Goal: Check status: Check status

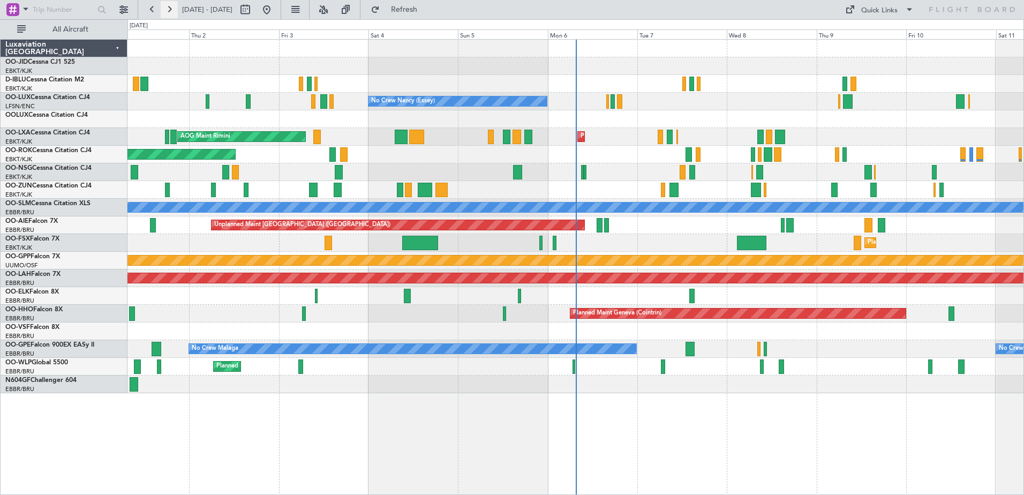
click at [169, 6] on button at bounding box center [169, 9] width 17 height 17
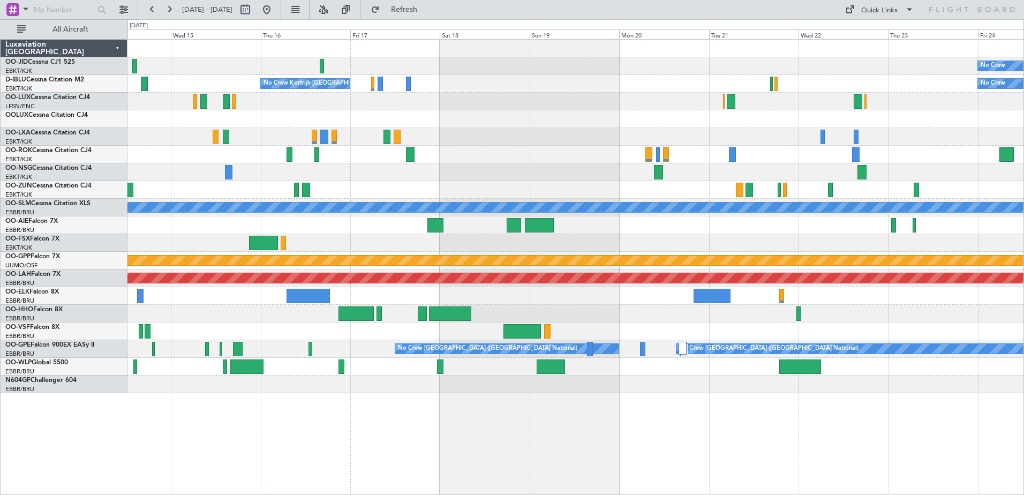
click at [656, 186] on div "No Crew No Crew Kortrijk-[GEOGRAPHIC_DATA] No Crew A/C Unavailable [GEOGRAPHIC_…" at bounding box center [575, 217] width 896 height 354
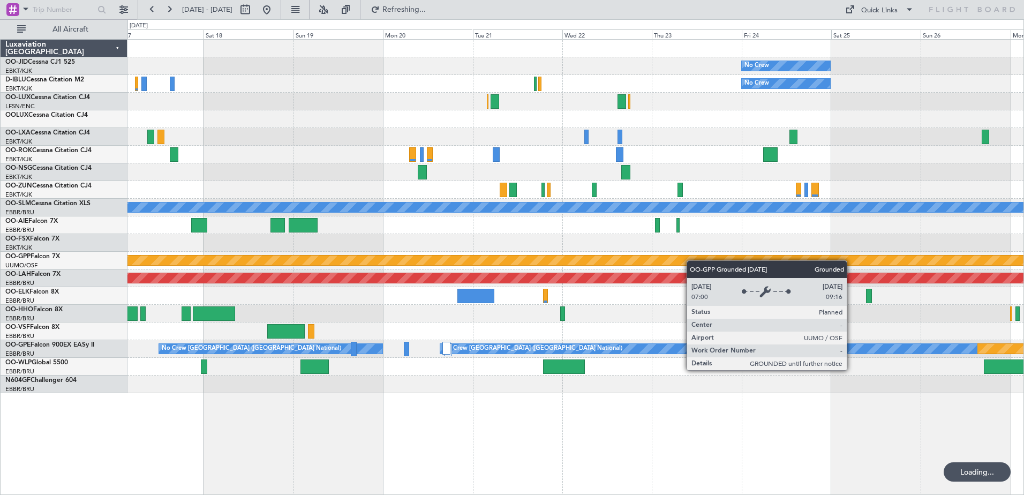
click at [605, 258] on div "No Crew No Crew No Crew Kortrijk-[GEOGRAPHIC_DATA] A/C Unavailable [GEOGRAPHIC_…" at bounding box center [575, 217] width 896 height 354
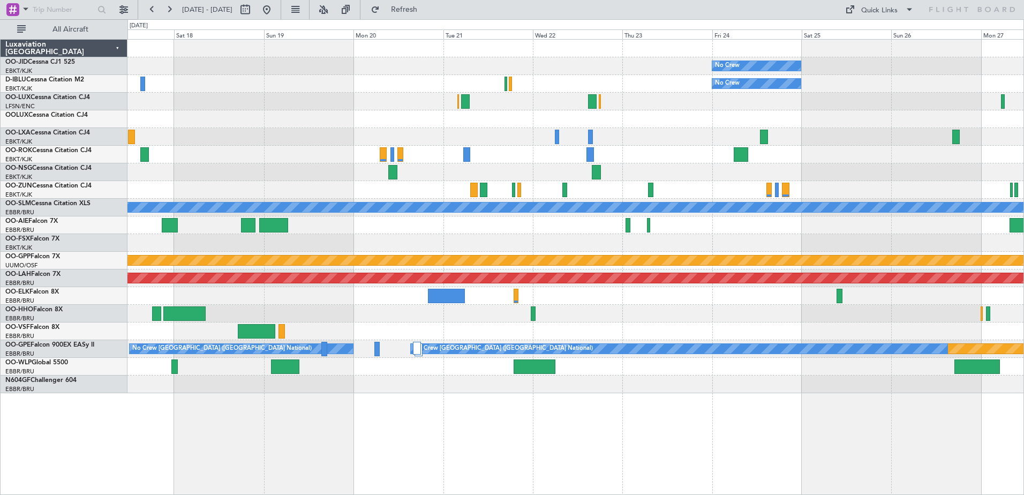
click at [564, 300] on div at bounding box center [575, 296] width 896 height 18
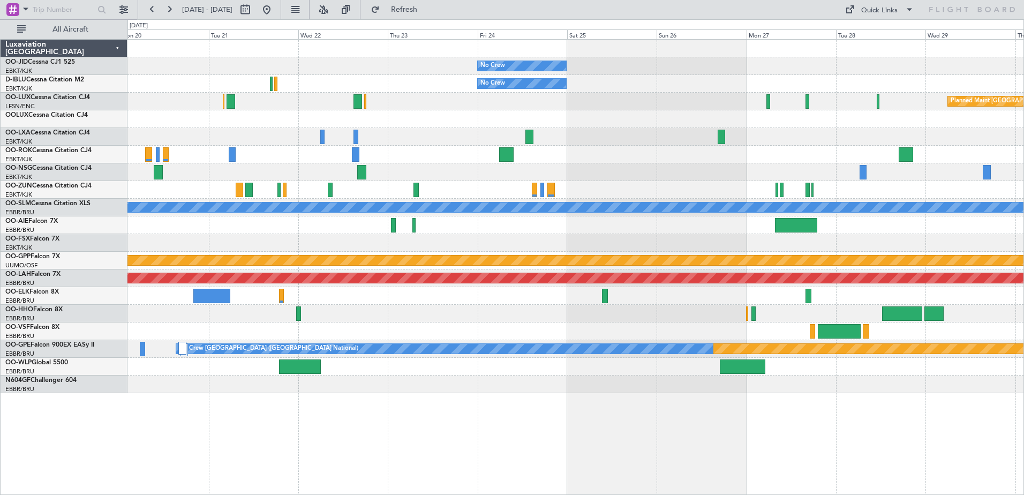
click at [335, 265] on div "No Crew No Crew Planned Maint [GEOGRAPHIC_DATA] ([GEOGRAPHIC_DATA]) A/C Unavail…" at bounding box center [575, 217] width 896 height 354
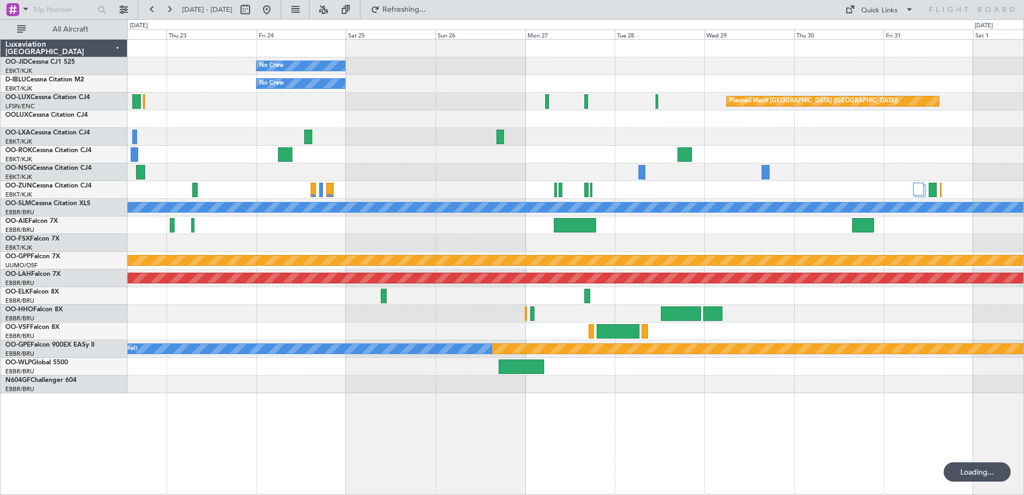
click at [379, 265] on div "No Crew No Crew Planned Maint [GEOGRAPHIC_DATA] ([GEOGRAPHIC_DATA]) A/C Unavail…" at bounding box center [575, 217] width 896 height 354
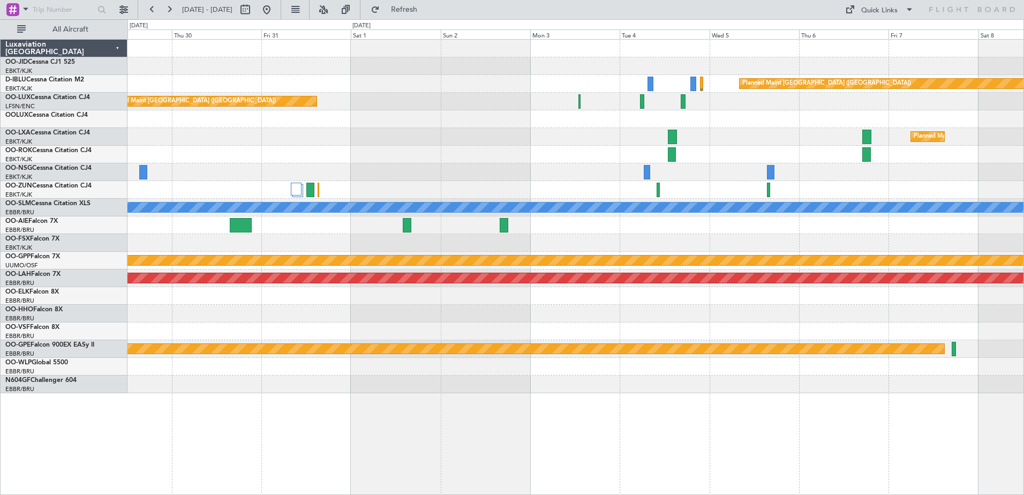
click at [446, 184] on div "Planned Maint [GEOGRAPHIC_DATA] ([GEOGRAPHIC_DATA]) Planned Maint [GEOGRAPHIC_D…" at bounding box center [575, 217] width 896 height 354
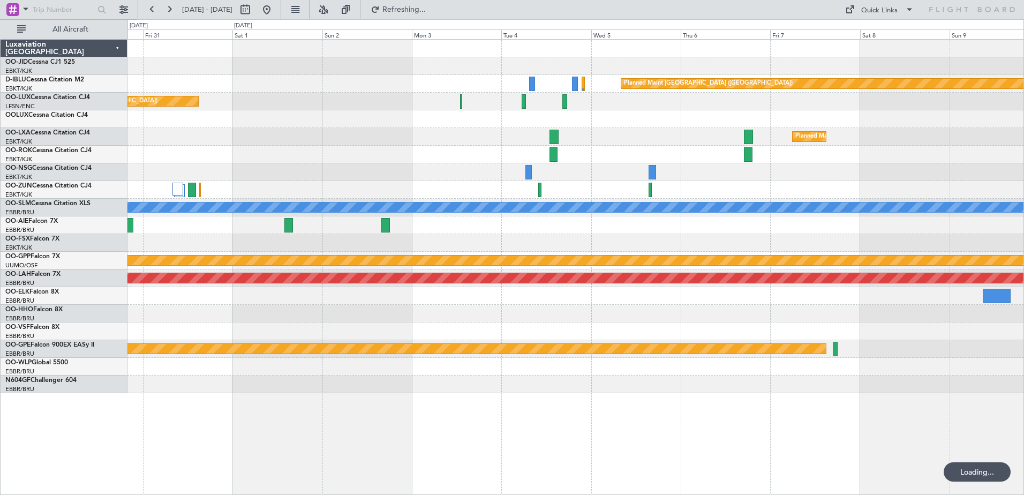
click at [526, 254] on div "Planned Maint [GEOGRAPHIC_DATA] ([GEOGRAPHIC_DATA]) Planned Maint [GEOGRAPHIC_D…" at bounding box center [575, 217] width 896 height 354
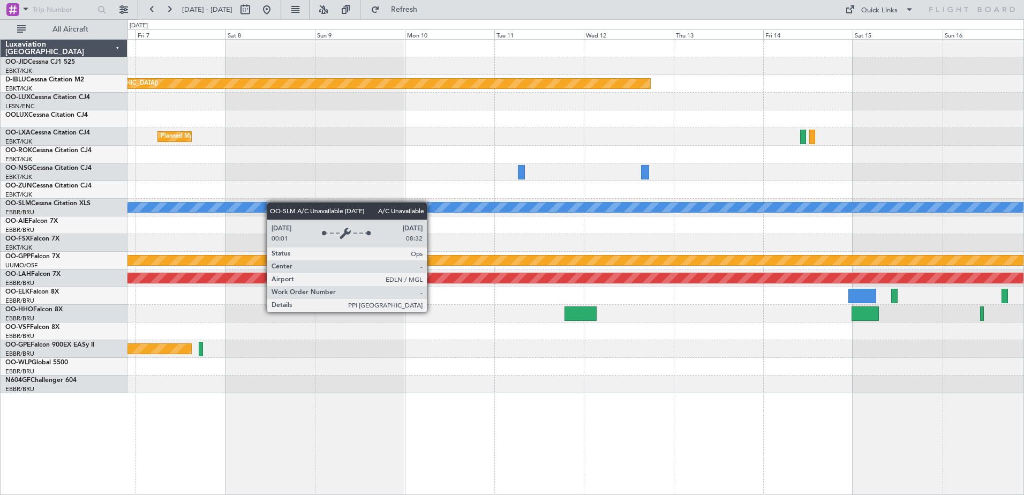
click at [153, 208] on div "Planned Maint [GEOGRAPHIC_DATA] ([GEOGRAPHIC_DATA]) Planned Maint [GEOGRAPHIC_D…" at bounding box center [575, 217] width 896 height 354
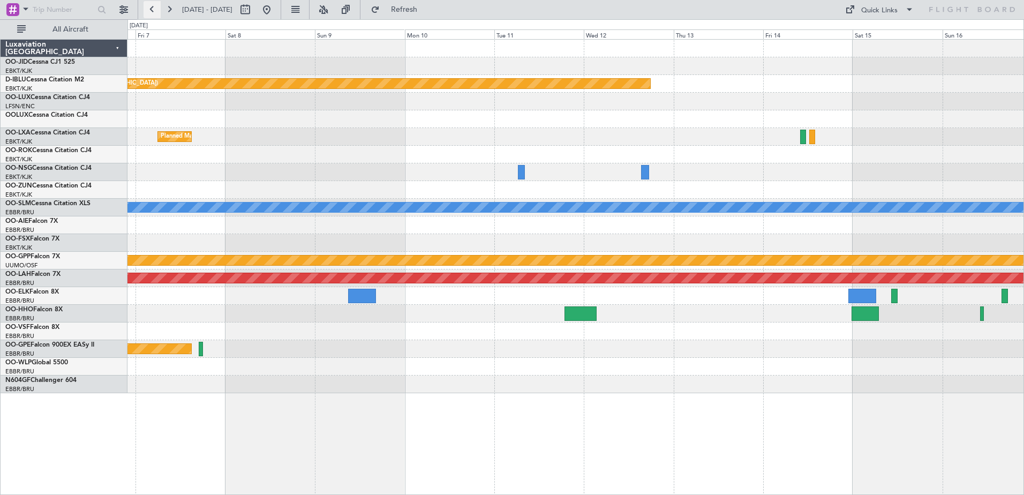
click at [149, 7] on button at bounding box center [152, 9] width 17 height 17
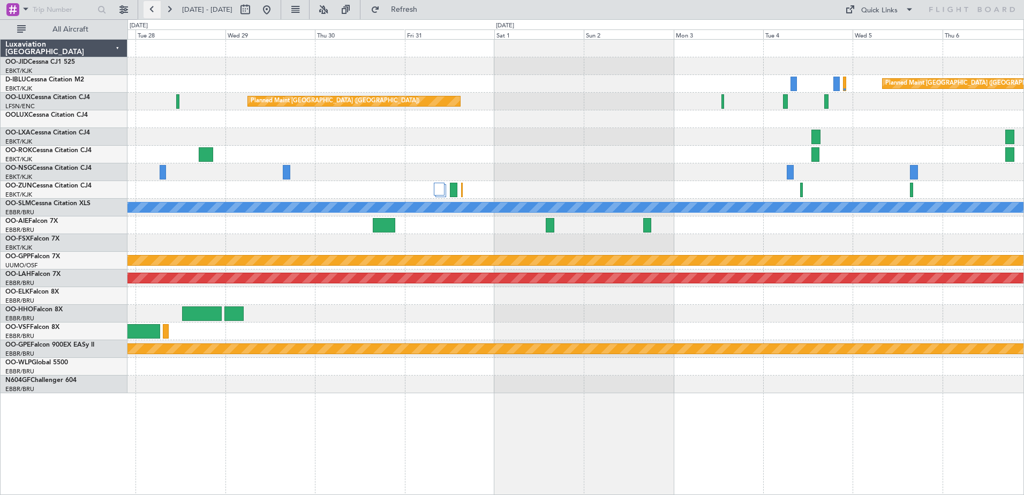
click at [149, 7] on button at bounding box center [152, 9] width 17 height 17
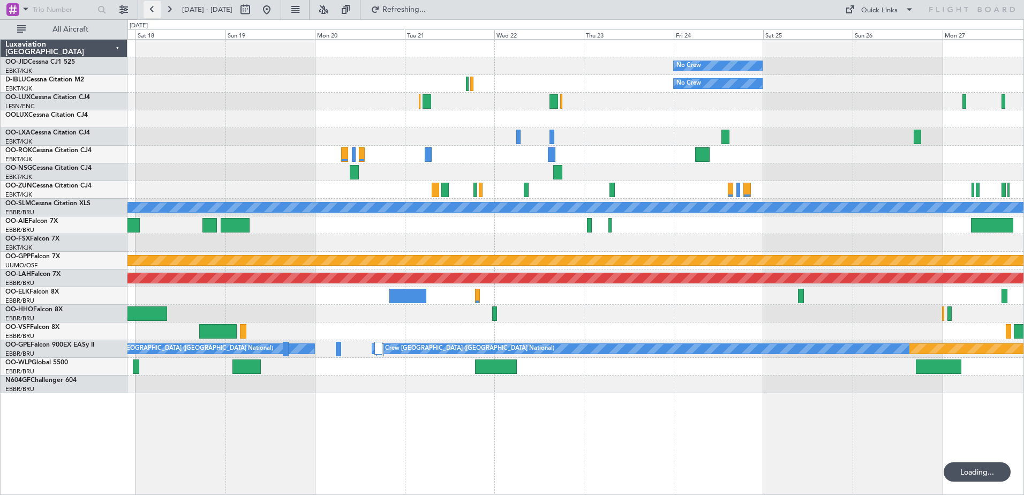
click at [149, 7] on button at bounding box center [152, 9] width 17 height 17
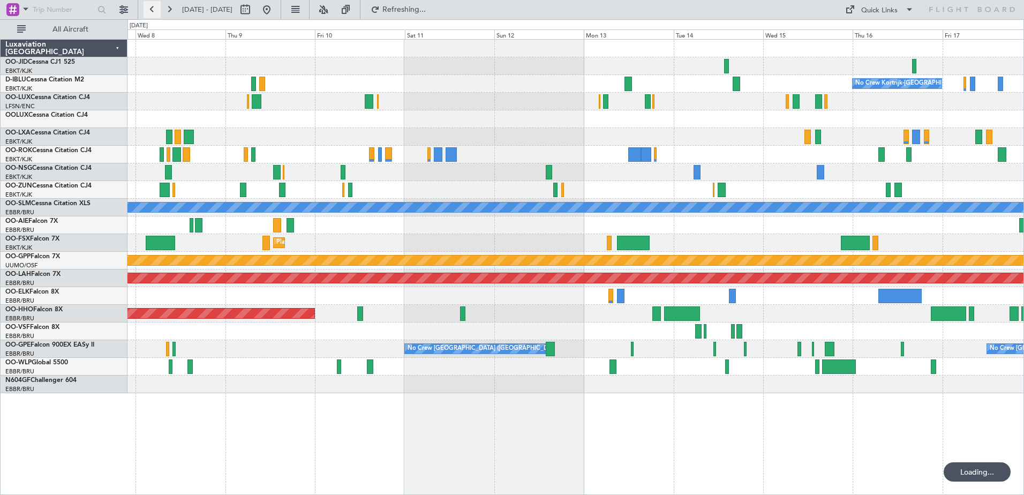
click at [149, 7] on button at bounding box center [152, 9] width 17 height 17
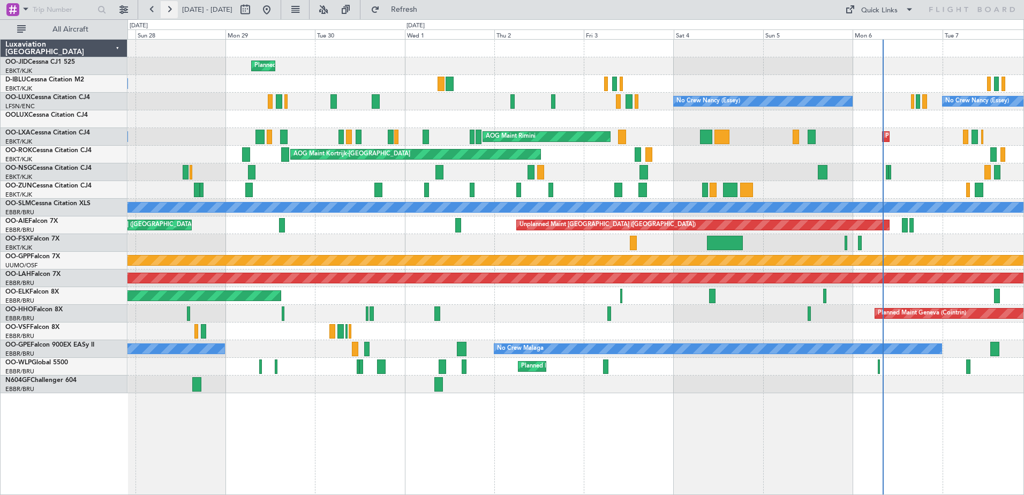
click at [175, 10] on button at bounding box center [169, 9] width 17 height 17
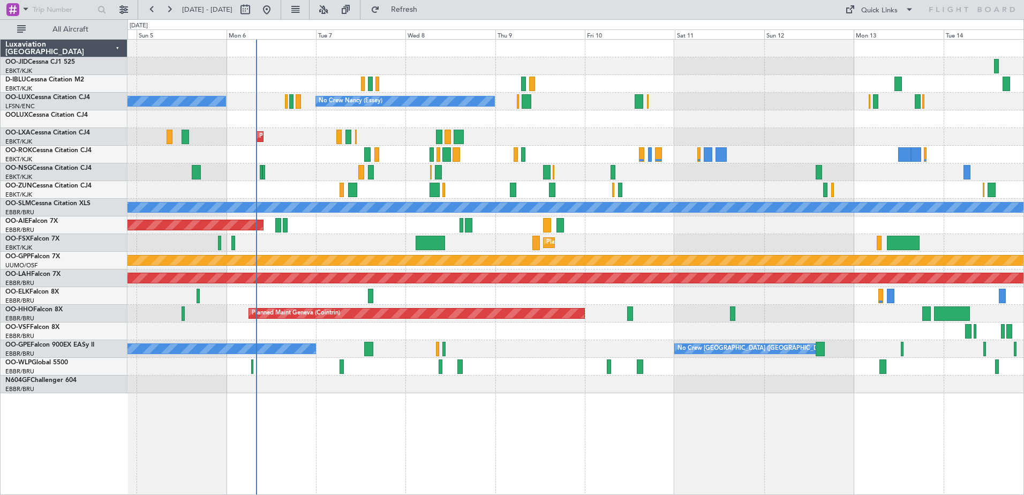
click at [662, 286] on div "No Crew Kortrijk-[GEOGRAPHIC_DATA] No Crew [PERSON_NAME] ([PERSON_NAME]) No Cre…" at bounding box center [575, 217] width 896 height 354
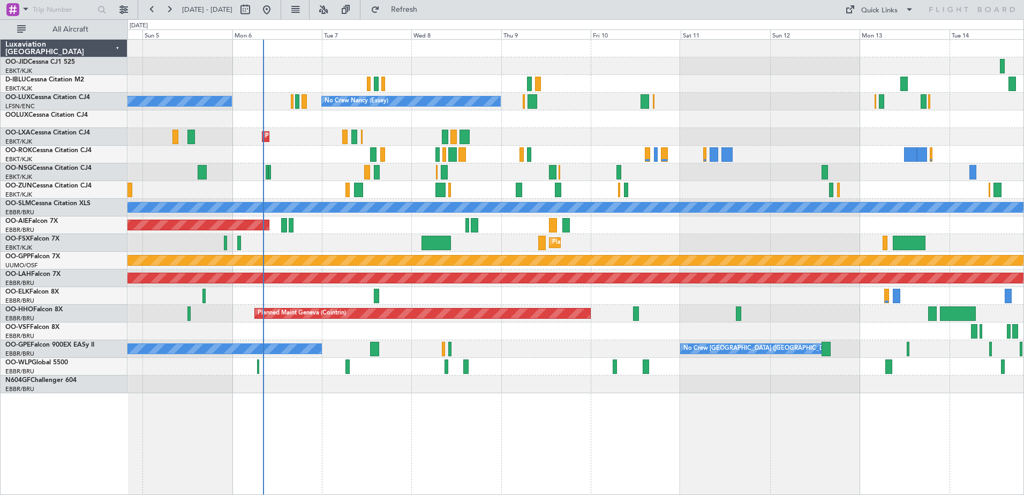
click at [747, 243] on div "Planned Maint Kortrijk-[GEOGRAPHIC_DATA]" at bounding box center [575, 243] width 896 height 18
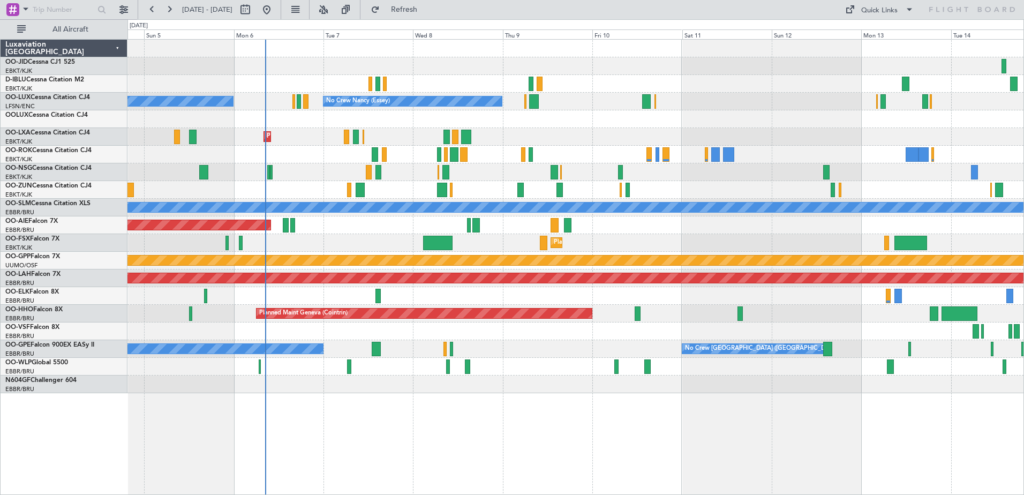
click at [591, 40] on div "No Crew Kortrijk-[GEOGRAPHIC_DATA] No Crew [PERSON_NAME] ([PERSON_NAME]) No Cre…" at bounding box center [575, 217] width 896 height 354
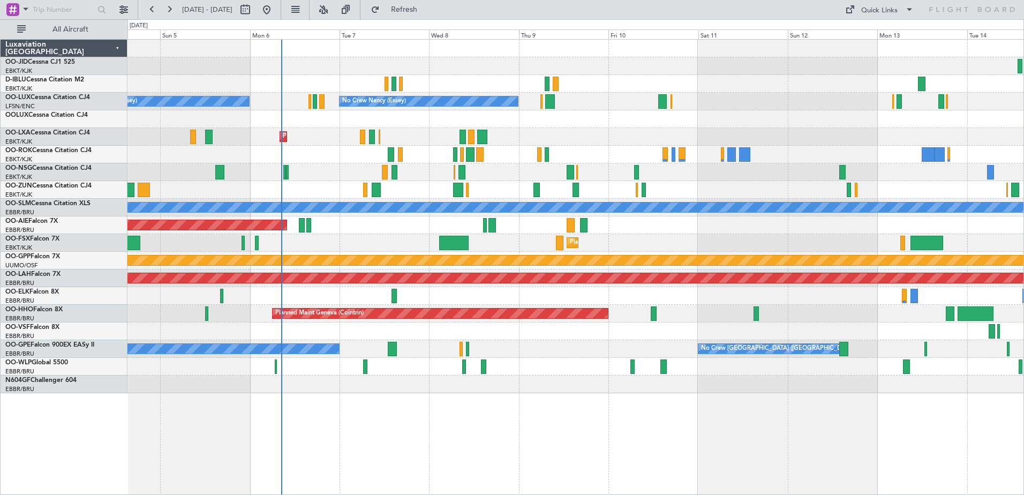
click at [592, 64] on div "No Crew Kortrijk-[GEOGRAPHIC_DATA] No Crew [PERSON_NAME] ([PERSON_NAME]) No Cre…" at bounding box center [575, 217] width 896 height 354
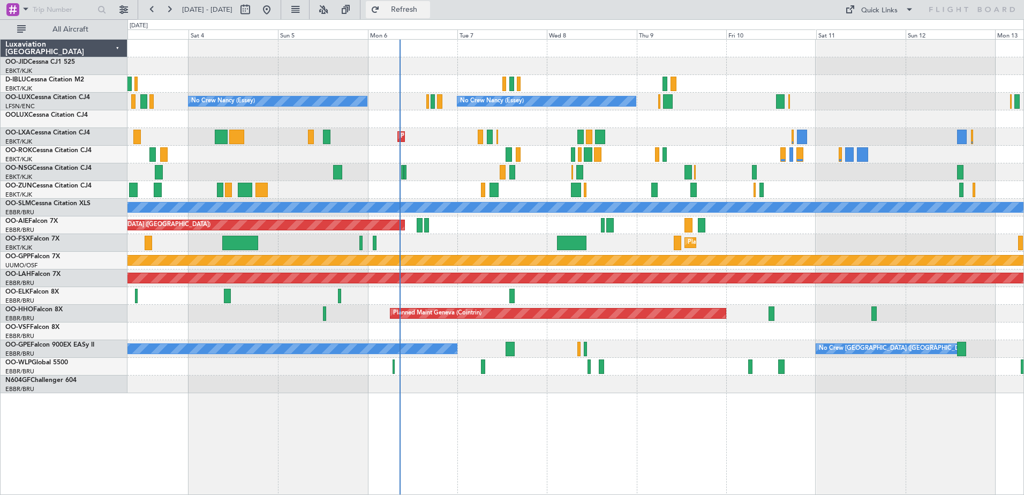
click at [427, 12] on span "Refresh" at bounding box center [404, 9] width 45 height 7
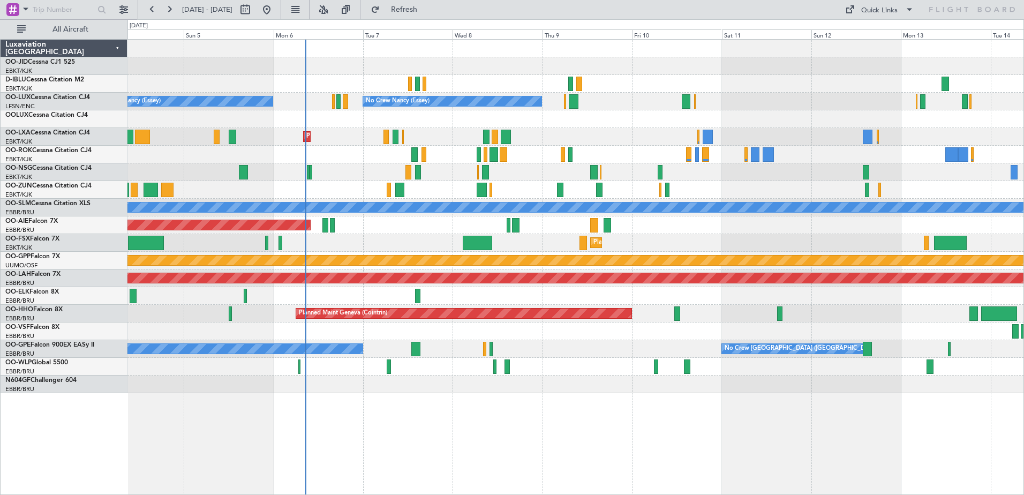
click at [427, 133] on div "Planned Maint Kortrijk-[GEOGRAPHIC_DATA] AOG Maint [GEOGRAPHIC_DATA]" at bounding box center [575, 137] width 896 height 18
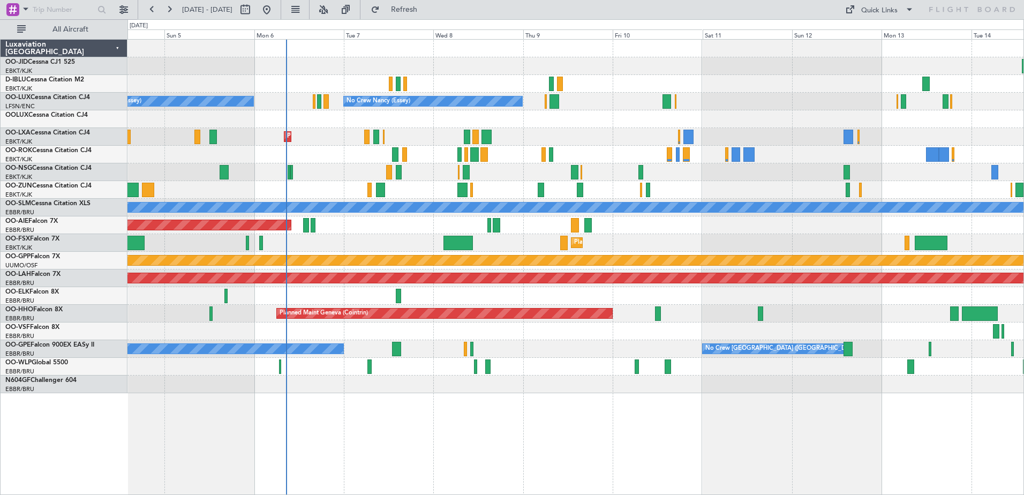
click at [534, 191] on div at bounding box center [575, 190] width 896 height 18
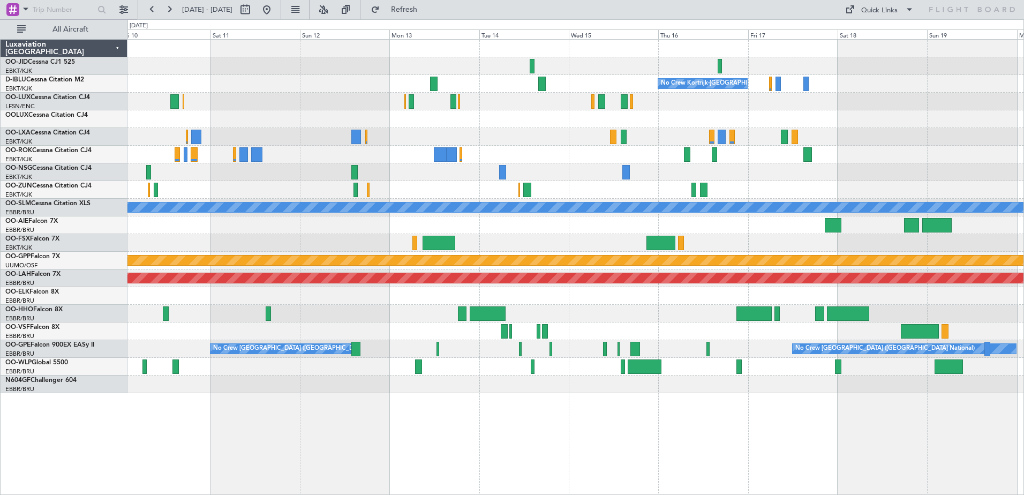
click at [508, 242] on div "No Crew Kortrijk-[GEOGRAPHIC_DATA] No Crew [PERSON_NAME] ([PERSON_NAME]) A/C Un…" at bounding box center [575, 217] width 896 height 354
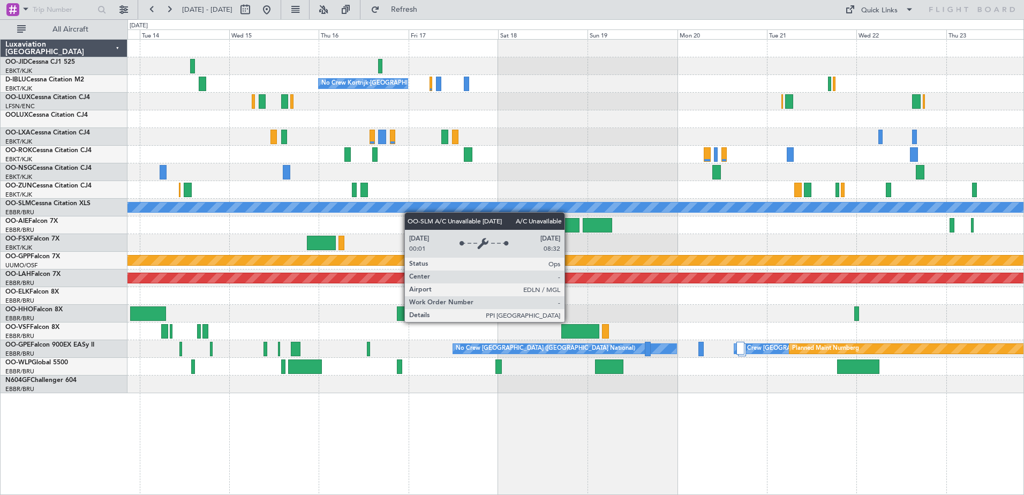
click at [371, 202] on div "No Crew No Crew Kortrijk-[GEOGRAPHIC_DATA] No Crew A/C Unavailable [GEOGRAPHIC_…" at bounding box center [575, 217] width 896 height 354
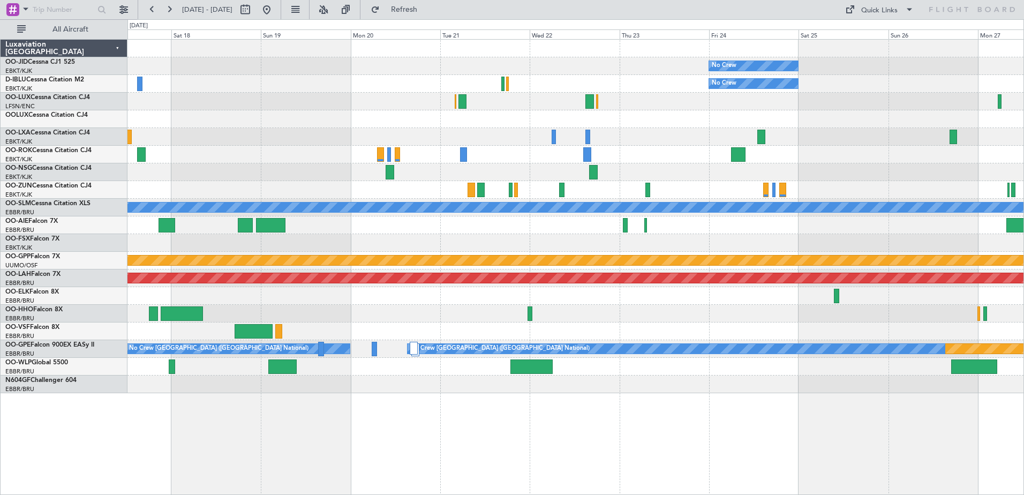
click at [845, 119] on div "No Crew No Crew No Crew Kortrijk-[GEOGRAPHIC_DATA] Planned Maint [GEOGRAPHIC_DA…" at bounding box center [575, 217] width 896 height 354
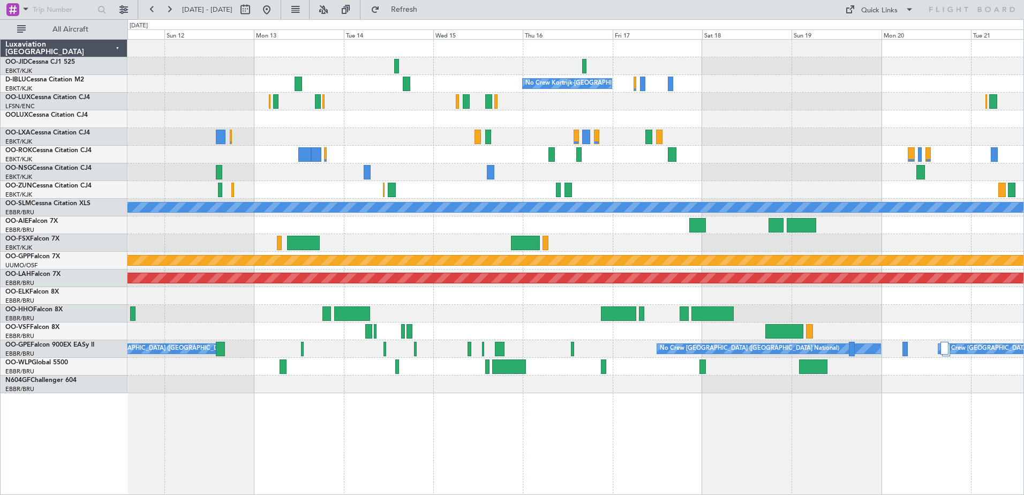
click at [904, 122] on div "No Crew No Crew Kortrijk-[GEOGRAPHIC_DATA] No Crew A/C Unavailable [GEOGRAPHIC_…" at bounding box center [575, 217] width 896 height 354
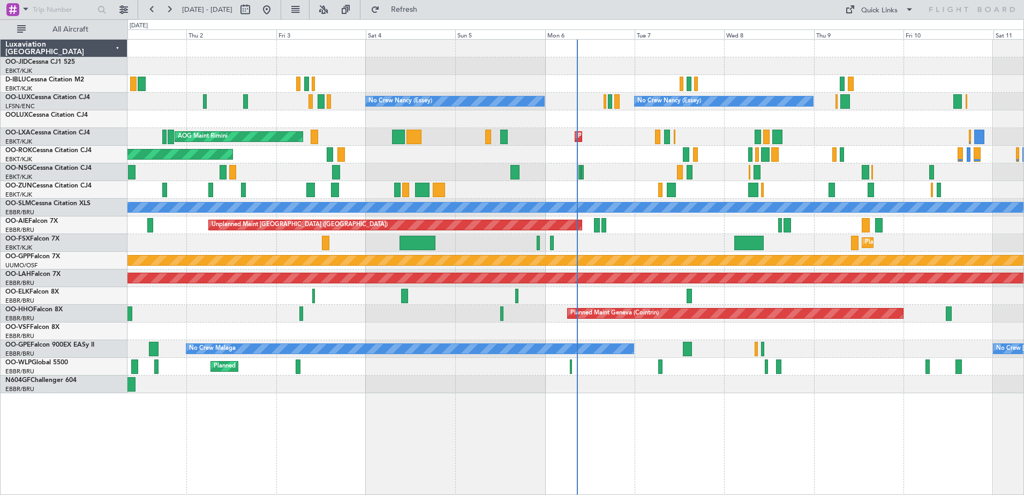
click at [1002, 124] on div "Planned Maint Kortrijk-[GEOGRAPHIC_DATA] No Crew [PERSON_NAME] ([PERSON_NAME]) …" at bounding box center [575, 217] width 896 height 354
